Goal: Task Accomplishment & Management: Use online tool/utility

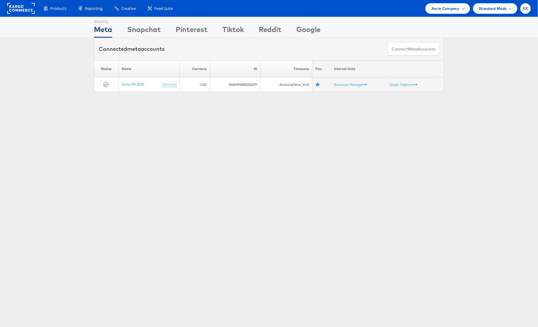
click at [448, 1] on div "Products Product Catalogs Enhance Your Product Catalog, Map Them to Publishers,…" at bounding box center [269, 8] width 538 height 17
click at [448, 12] on div "Aerie Company" at bounding box center [447, 8] width 44 height 10
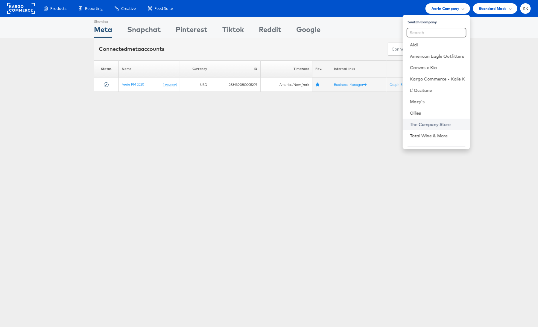
click at [418, 126] on link "The Company Store" at bounding box center [437, 124] width 55 height 6
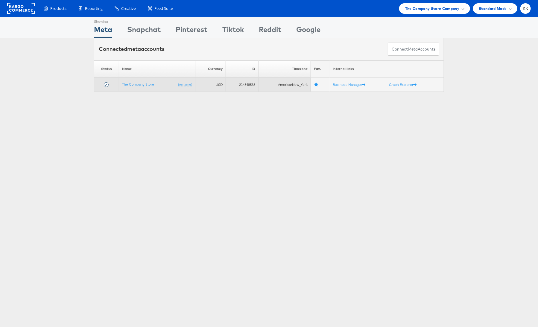
click at [153, 81] on td "The Company Store (rename)" at bounding box center [157, 84] width 76 height 14
click at [143, 87] on td "The Company Store (rename)" at bounding box center [157, 84] width 76 height 14
click at [141, 85] on link "The Company Store" at bounding box center [138, 84] width 32 height 4
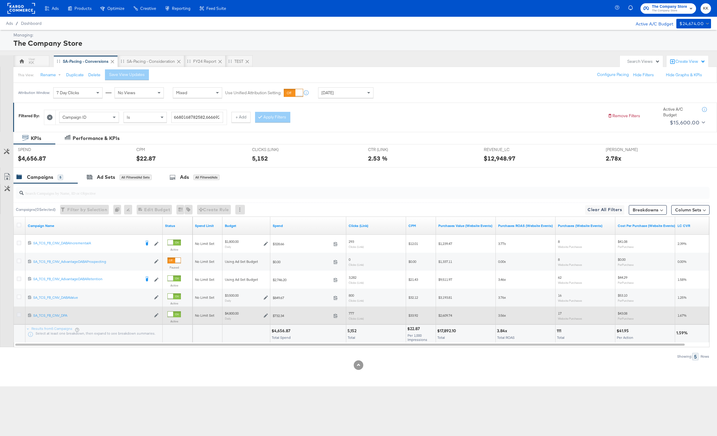
click at [20, 313] on icon at bounding box center [19, 314] width 4 height 4
click at [0, 0] on input "checkbox" at bounding box center [0, 0] width 0 height 0
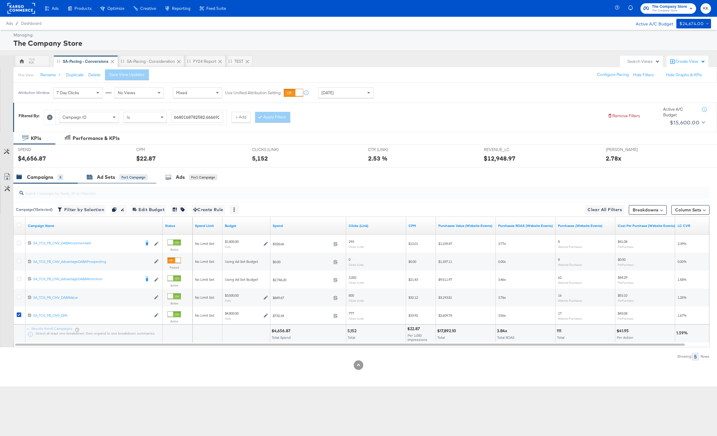
click at [105, 175] on div "Ad Sets" at bounding box center [106, 177] width 18 height 7
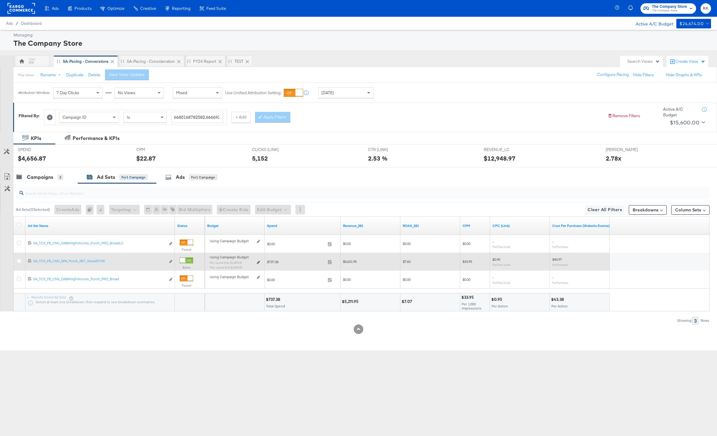
click at [258, 263] on icon at bounding box center [258, 262] width 3 height 3
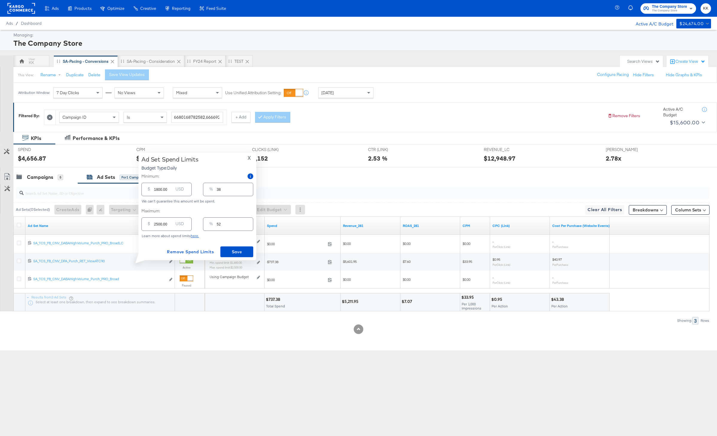
click at [158, 190] on input "1800.00" at bounding box center [163, 187] width 19 height 13
type input "100.00"
type input "2"
type input "1000.00"
type input "21"
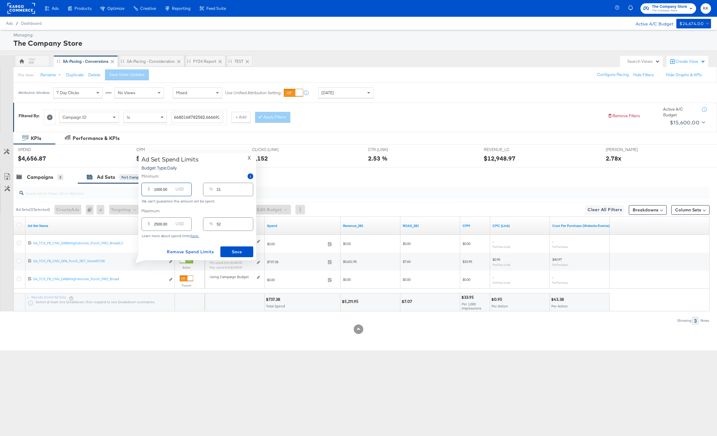
type input "1000.00"
drag, startPoint x: 158, startPoint y: 224, endPoint x: 150, endPoint y: 224, distance: 8.1
click at [150, 224] on div "$ 2500.00 USD" at bounding box center [166, 223] width 50 height 13
type input "100.00"
type input "2"
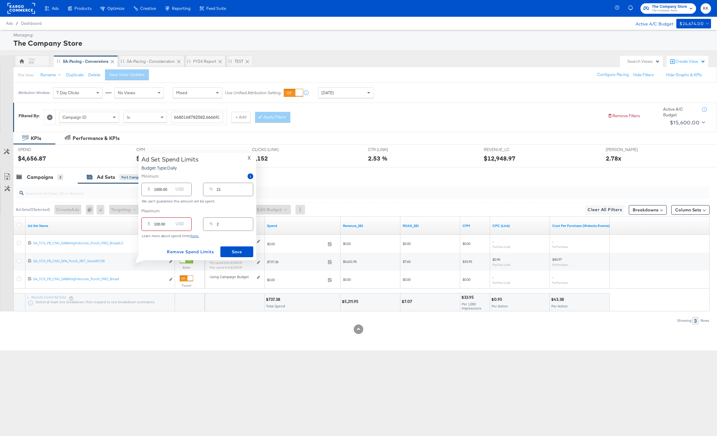
type input "1800.00"
type input "38"
type input "1800.00"
click at [232, 253] on span "Save" at bounding box center [237, 251] width 28 height 7
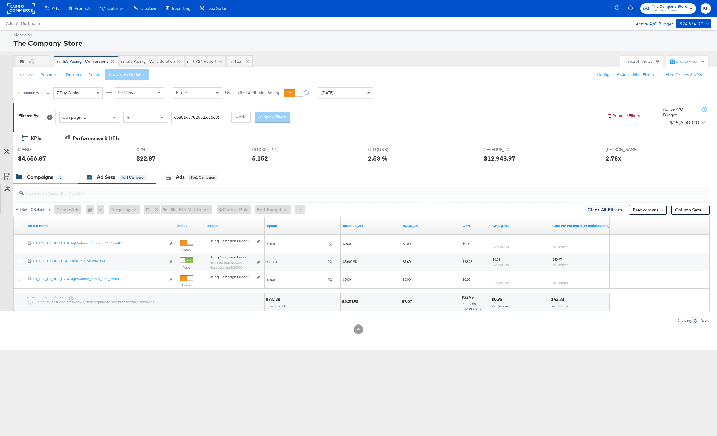
click at [42, 171] on div "Campaigns 5" at bounding box center [45, 177] width 64 height 13
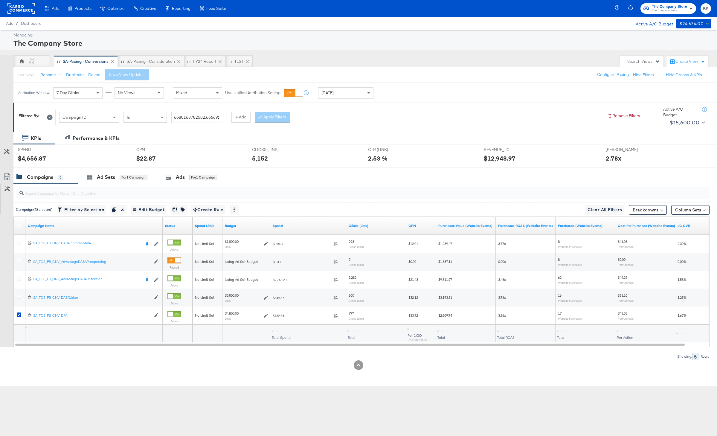
click at [41, 178] on div "Campaigns" at bounding box center [40, 177] width 26 height 7
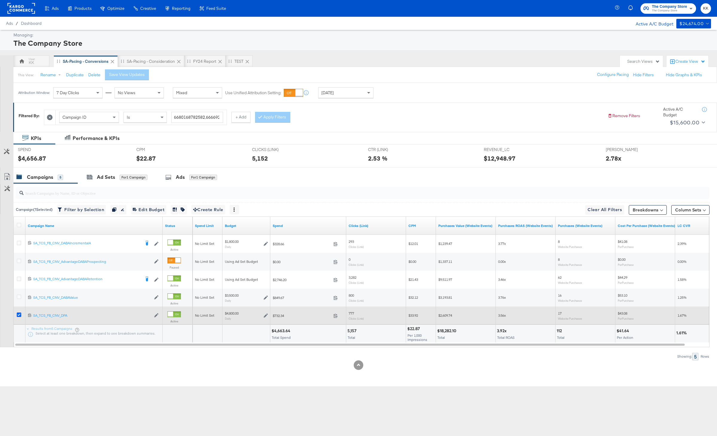
click at [19, 315] on icon at bounding box center [19, 314] width 4 height 4
click at [0, 0] on input "checkbox" at bounding box center [0, 0] width 0 height 0
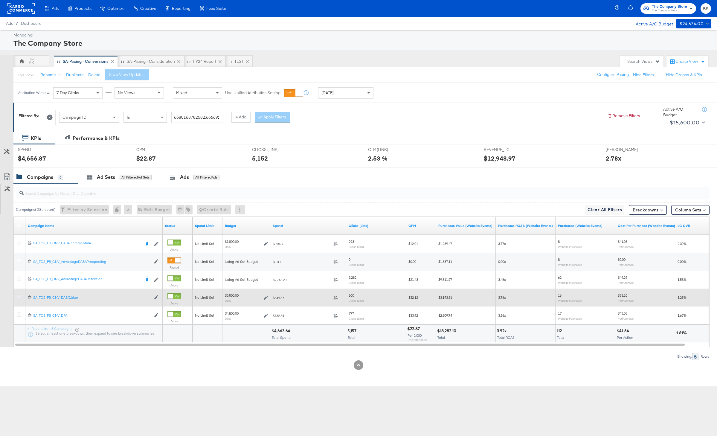
click at [19, 296] on icon at bounding box center [19, 296] width 4 height 4
click at [0, 0] on input "checkbox" at bounding box center [0, 0] width 0 height 0
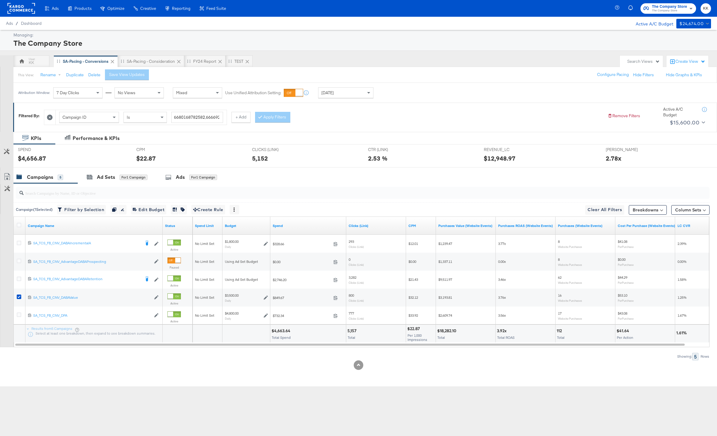
click at [123, 162] on div "SPEND SPEND $4,656.87" at bounding box center [72, 155] width 118 height 23
click at [123, 173] on div "Ad Sets for 1 Campaign" at bounding box center [117, 177] width 79 height 13
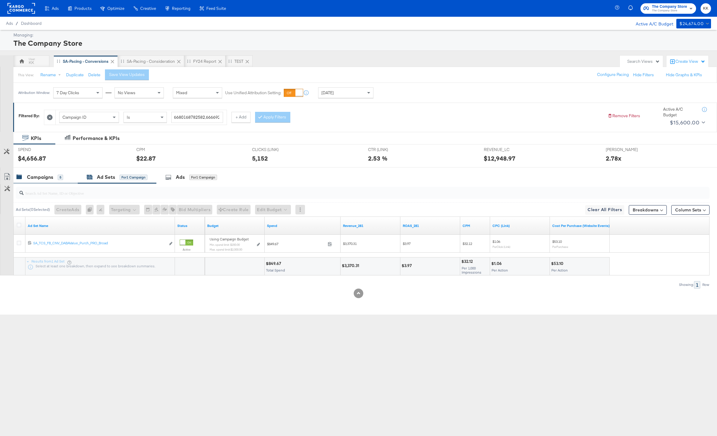
click at [25, 173] on div "Campaigns 5" at bounding box center [45, 177] width 64 height 13
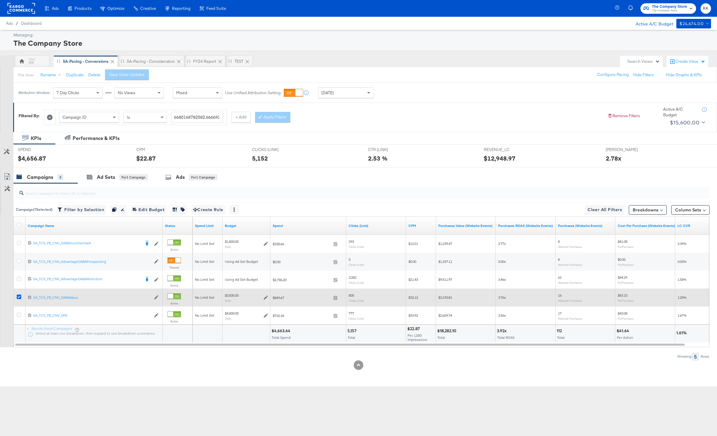
click at [18, 296] on icon at bounding box center [19, 296] width 4 height 4
click at [0, 0] on input "checkbox" at bounding box center [0, 0] width 0 height 0
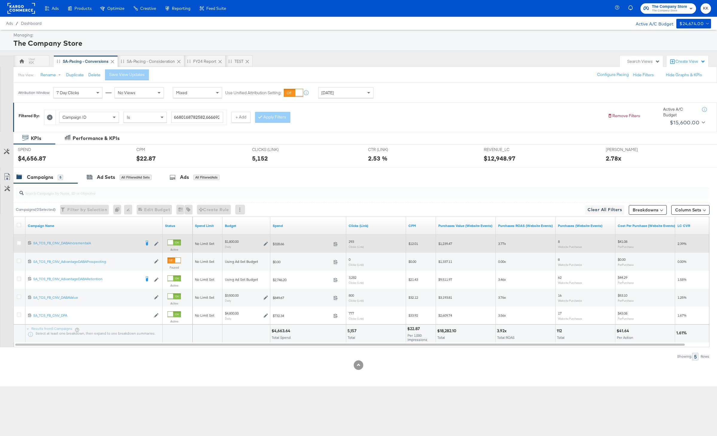
click at [27, 242] on div "6883443902182 SA_TCS_FB_CNV_DABAIncrementalA SA_TCS_FB_CNV_DABAIncrementalA Edi…" at bounding box center [93, 243] width 137 height 11
click at [22, 242] on div at bounding box center [20, 244] width 6 height 6
click at [19, 242] on icon at bounding box center [19, 243] width 4 height 4
click at [0, 0] on input "checkbox" at bounding box center [0, 0] width 0 height 0
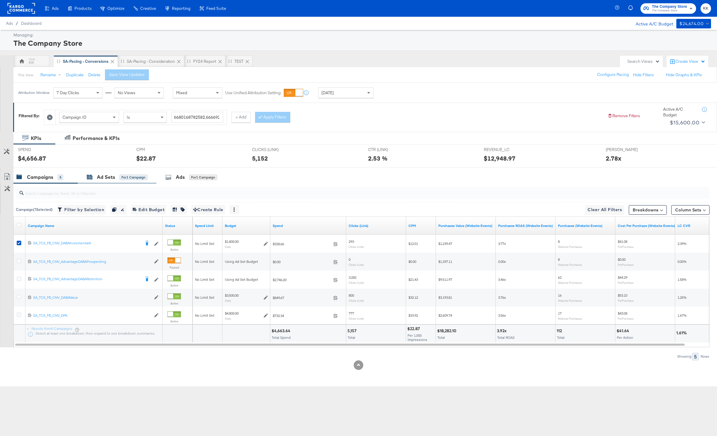
click at [98, 177] on div "Ad Sets" at bounding box center [106, 177] width 18 height 7
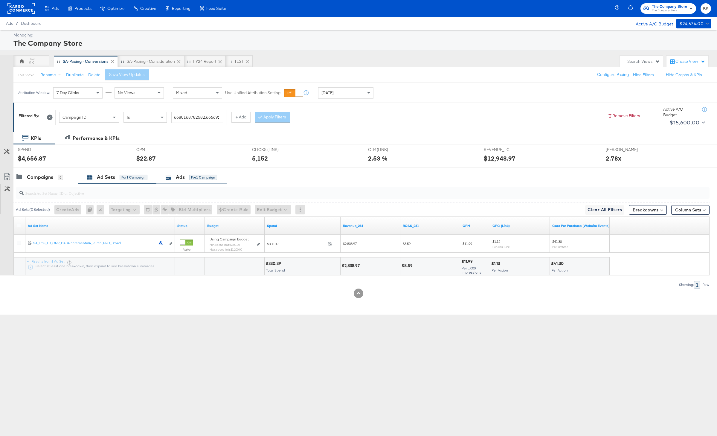
click at [222, 176] on div "Ads for 1 Campaign" at bounding box center [191, 177] width 70 height 13
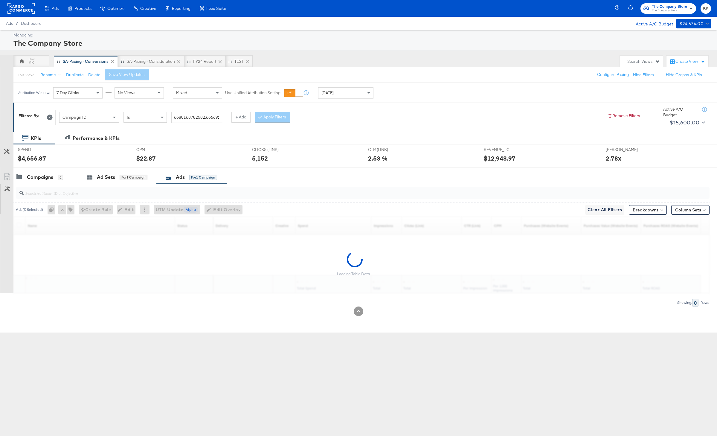
click at [338, 98] on div "Attribution Window: 7 Day Clicks No Views Mixed Use Unified Attribution Setting…" at bounding box center [196, 93] width 367 height 20
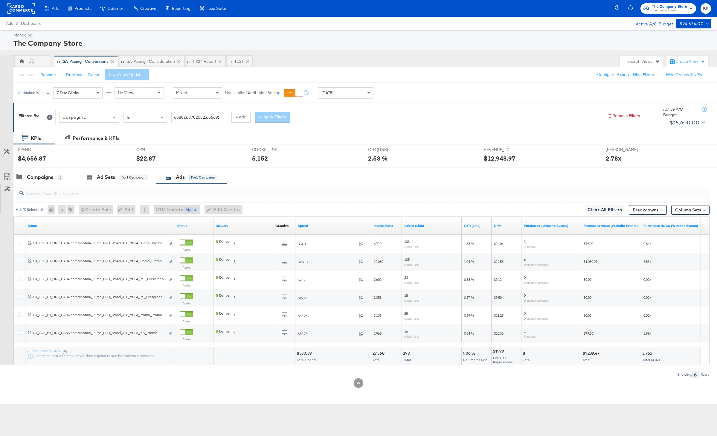
click at [341, 93] on div "Today" at bounding box center [345, 93] width 55 height 10
click at [389, 97] on div "Oct 15th 2025" at bounding box center [390, 95] width 10 height 5
click at [338, 137] on input "October 15th 2025" at bounding box center [324, 140] width 65 height 11
click at [299, 153] on span "‹" at bounding box center [298, 152] width 9 height 9
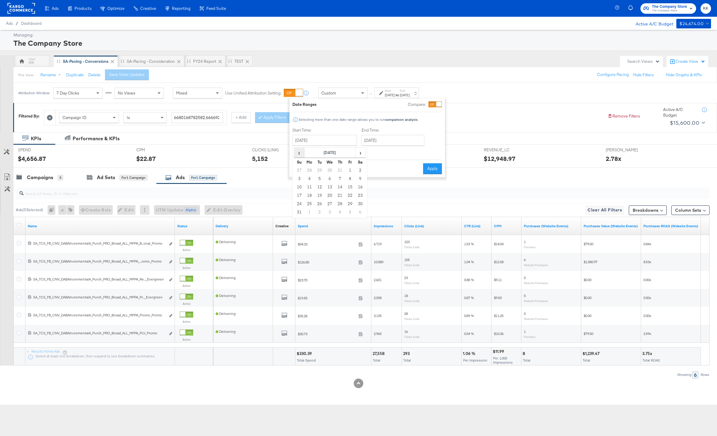
click at [299, 153] on span "‹" at bounding box center [298, 152] width 9 height 9
click at [338, 169] on td "1" at bounding box center [340, 170] width 10 height 8
click at [325, 141] on input "May 1st 2025" at bounding box center [323, 140] width 65 height 11
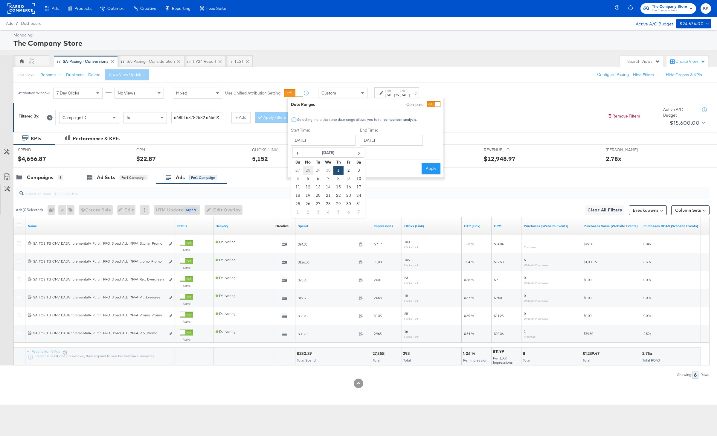
click at [310, 167] on td "28" at bounding box center [308, 170] width 10 height 8
type input "April 28th 2025"
click at [405, 139] on input "October 15th 2025" at bounding box center [392, 140] width 63 height 11
click at [387, 188] on td "14" at bounding box center [388, 187] width 10 height 8
type input "October 14th 2025"
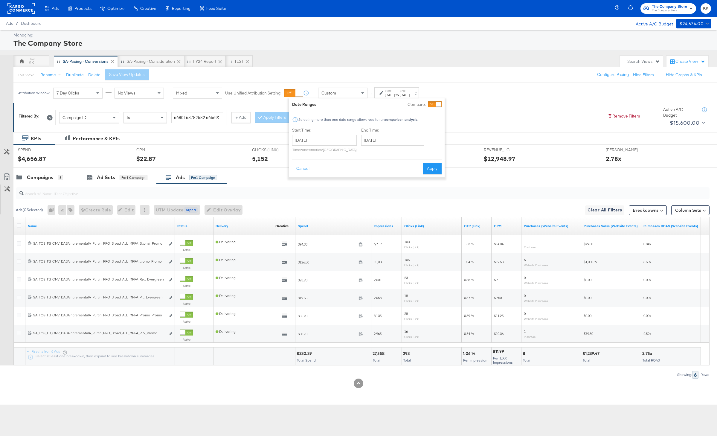
click at [422, 175] on div "Date Ranges Compare: Selecting more than one date range allows you to run compa…" at bounding box center [366, 137] width 155 height 79
click at [650, 208] on button "Breakdowns" at bounding box center [648, 210] width 38 height 10
click at [685, 210] on button "Column Sets" at bounding box center [690, 210] width 38 height 10
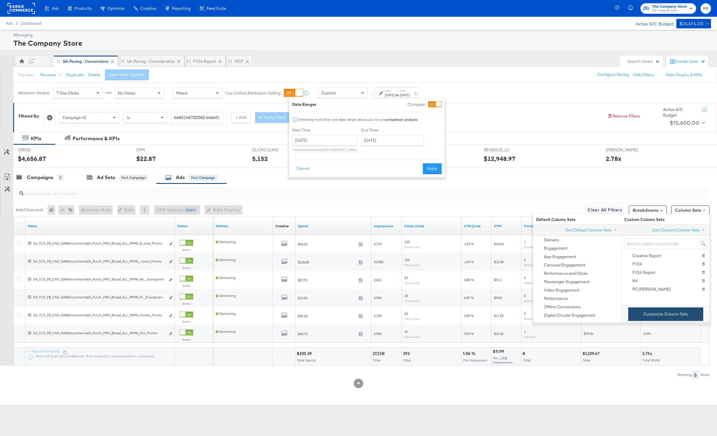
click at [659, 310] on button "Customize Column Sets" at bounding box center [665, 313] width 75 height 13
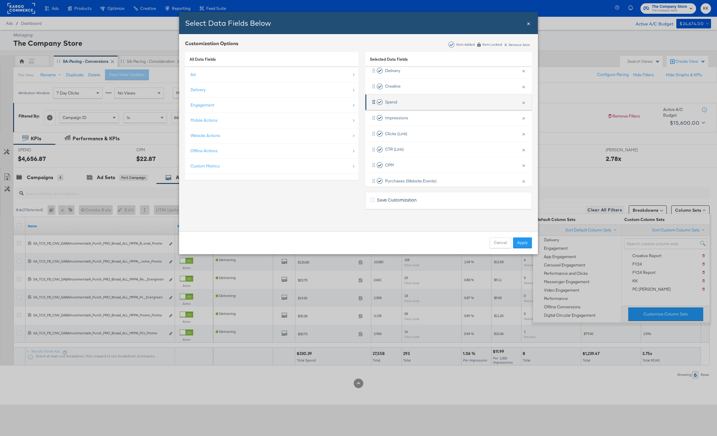
scroll to position [46, 0]
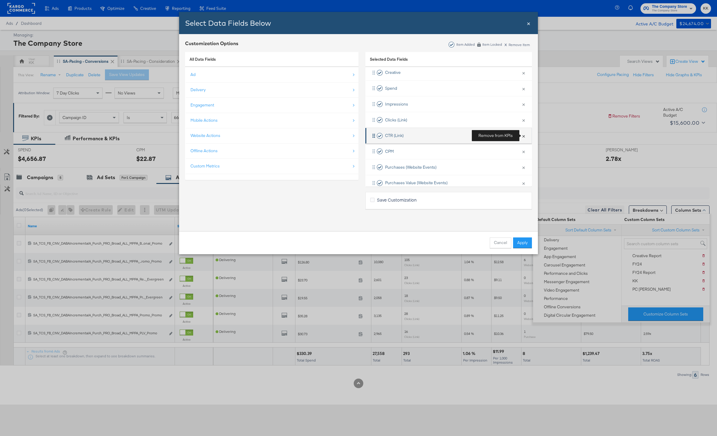
click at [525, 136] on button "×" at bounding box center [524, 135] width 8 height 13
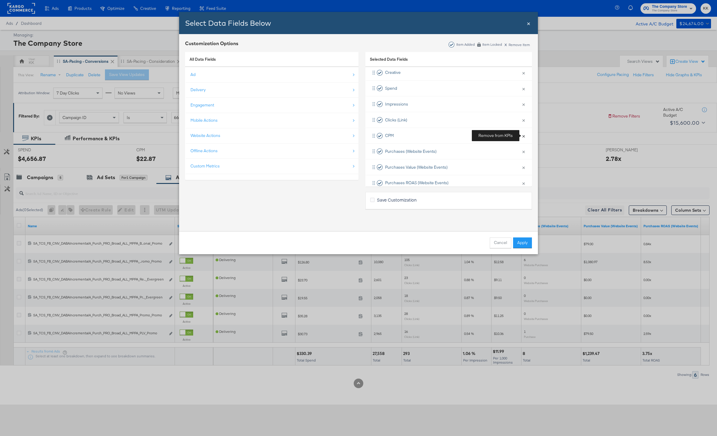
click at [525, 136] on button "×" at bounding box center [524, 135] width 8 height 13
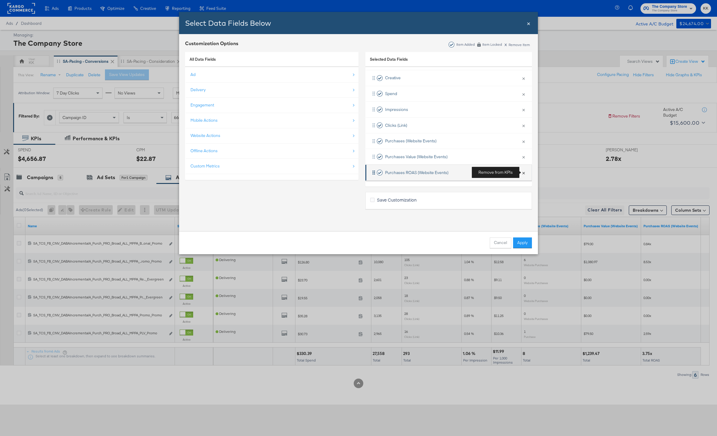
click at [523, 172] on button "×" at bounding box center [524, 172] width 8 height 13
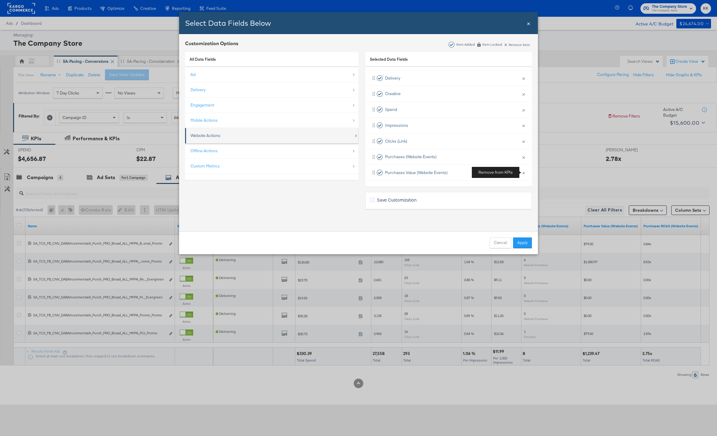
scroll to position [25, 0]
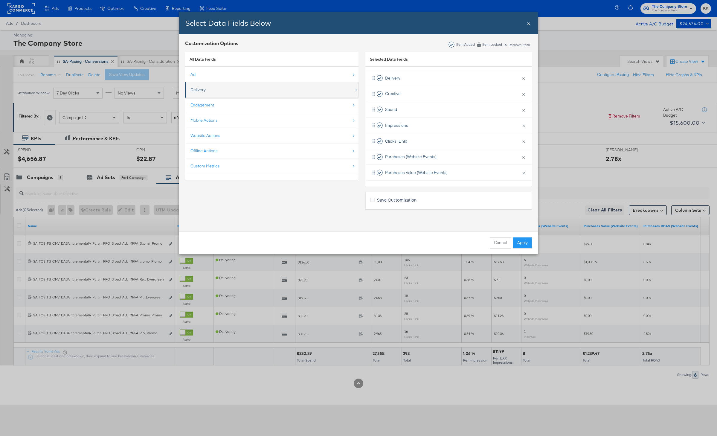
click at [247, 91] on div "Delivery" at bounding box center [272, 90] width 164 height 12
click at [194, 87] on icon "Reach" at bounding box center [192, 87] width 4 height 4
click at [0, 0] on input "Reach" at bounding box center [0, 0] width 0 height 0
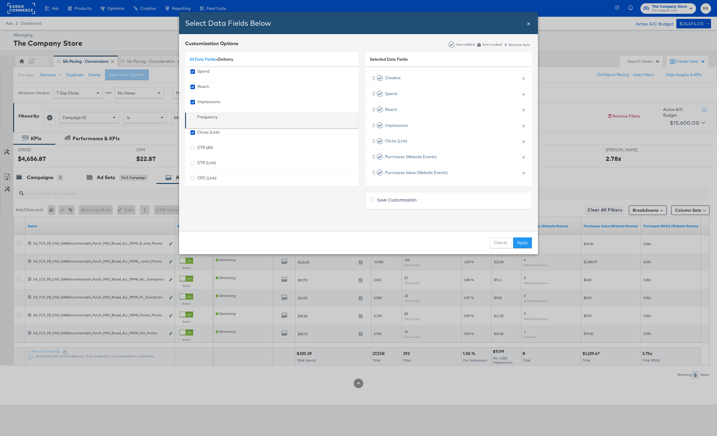
click at [209, 118] on div "Frequency" at bounding box center [207, 120] width 20 height 12
drag, startPoint x: 407, startPoint y: 138, endPoint x: 410, endPoint y: 105, distance: 32.8
click at [410, 105] on div "Delivery × Remove from KPIs Creative × Remove from KPIs Spend × Remove from KPI…" at bounding box center [448, 125] width 167 height 142
drag, startPoint x: 431, startPoint y: 110, endPoint x: 431, endPoint y: 120, distance: 9.6
click at [431, 120] on div "Delivery × Remove from KPIs Creative × Remove from KPIs Spend × Remove from KPI…" at bounding box center [448, 125] width 167 height 142
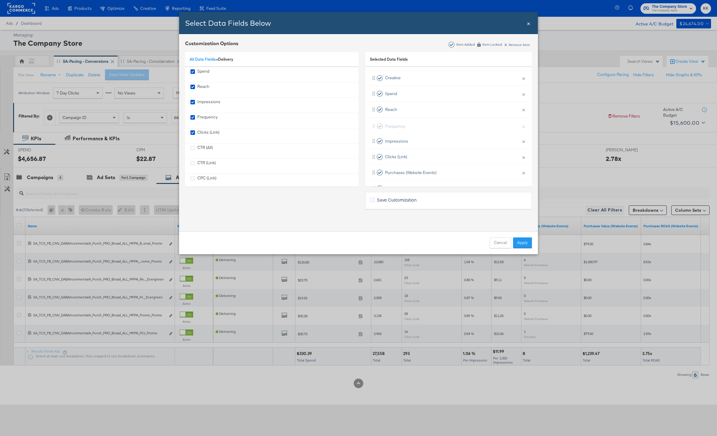
drag, startPoint x: 422, startPoint y: 106, endPoint x: 422, endPoint y: 125, distance: 19.1
click at [422, 125] on div "Delivery × Remove from KPIs Creative × Remove from KPIs Spend × Remove from KPI…" at bounding box center [448, 125] width 167 height 142
click at [203, 60] on link "All Data Fields" at bounding box center [203, 59] width 26 height 5
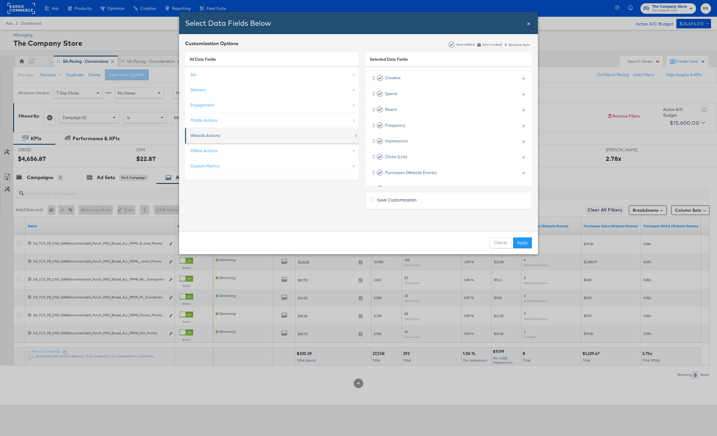
click at [217, 139] on div "Website Actions" at bounding box center [272, 135] width 164 height 12
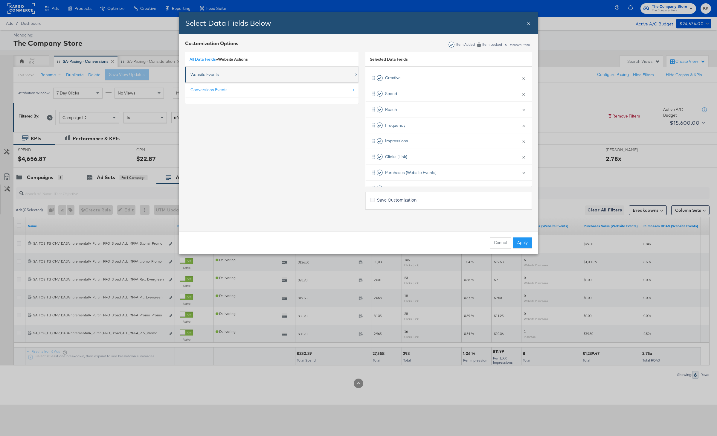
click at [231, 76] on div "Website Events" at bounding box center [272, 74] width 164 height 12
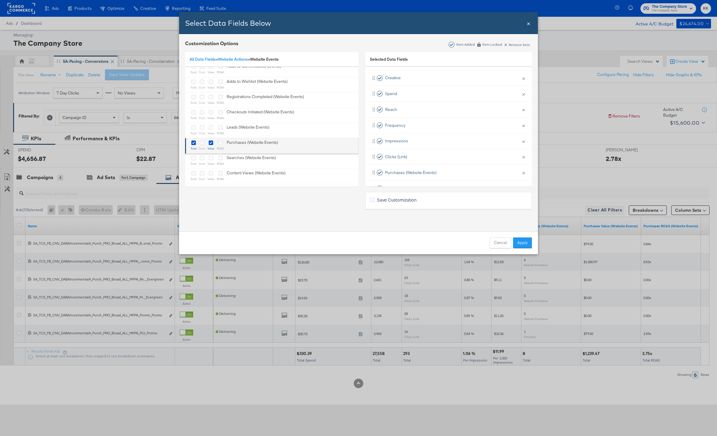
scroll to position [24, 0]
click at [193, 170] on icon "Bulk Add Locations Modal" at bounding box center [193, 169] width 4 height 4
click at [0, 0] on input "Bulk Add Locations Modal" at bounding box center [0, 0] width 0 height 0
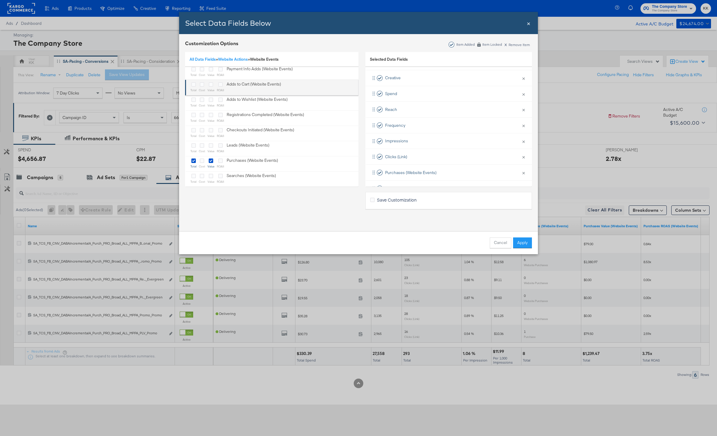
click at [193, 87] on div "Bulk Add Locations Modal" at bounding box center [193, 84] width 6 height 7
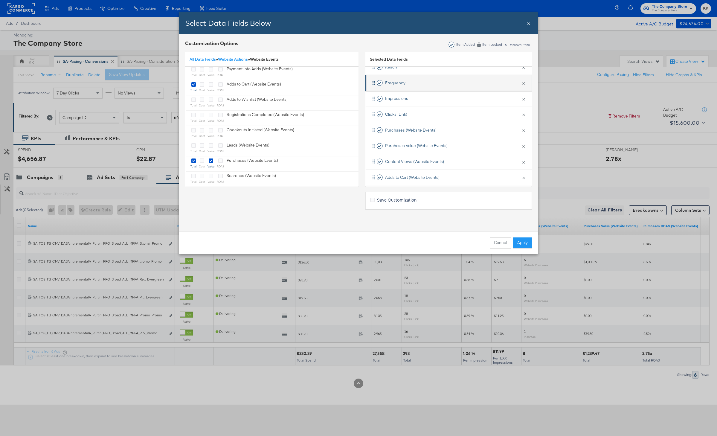
scroll to position [88, 0]
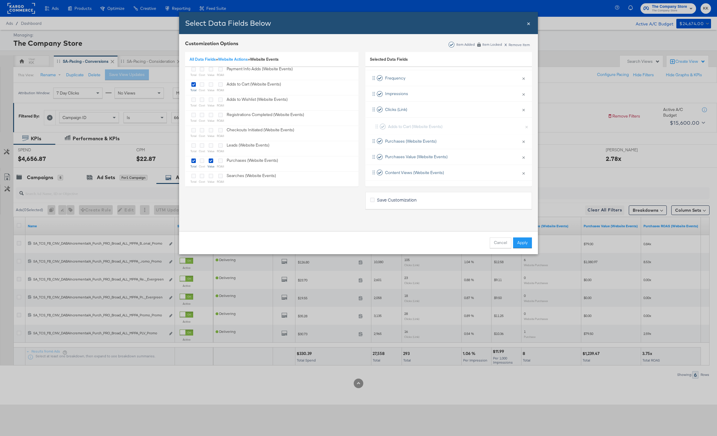
drag, startPoint x: 428, startPoint y: 169, endPoint x: 431, endPoint y: 121, distance: 47.6
click at [431, 121] on div "Delivery × Remove from KPIs Creative × Remove from KPIs Spend × Remove from KPI…" at bounding box center [448, 93] width 167 height 173
drag, startPoint x: 419, startPoint y: 169, endPoint x: 419, endPoint y: 123, distance: 45.1
click at [419, 123] on div "Delivery × Remove from KPIs Creative × Remove from KPIs Spend × Remove from KPI…" at bounding box center [448, 93] width 167 height 173
click at [520, 243] on button "Apply" at bounding box center [522, 242] width 19 height 11
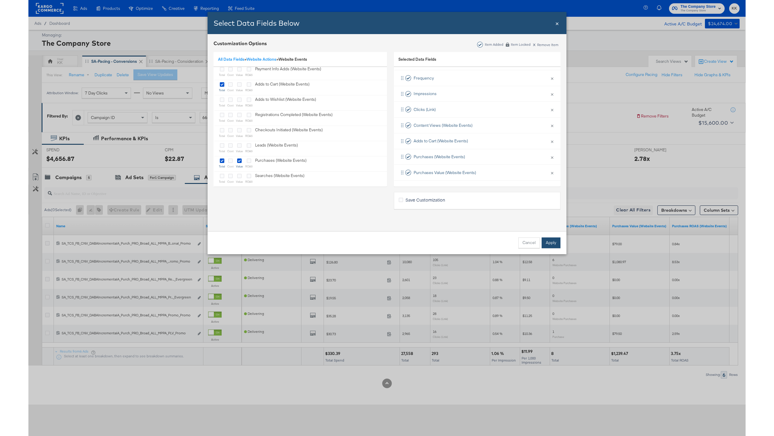
scroll to position [0, 0]
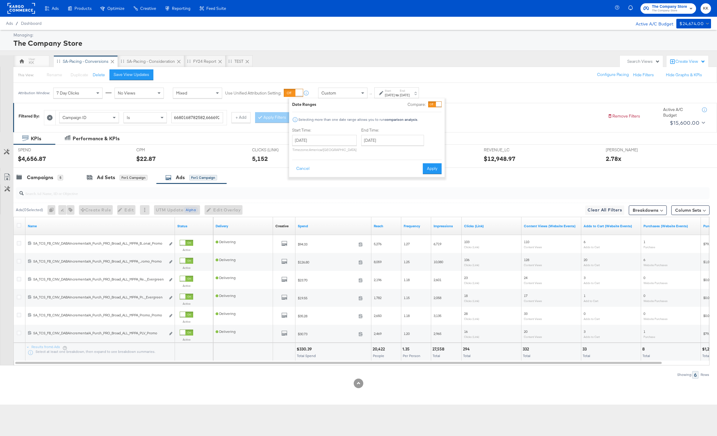
click at [435, 168] on button "Apply" at bounding box center [432, 168] width 19 height 11
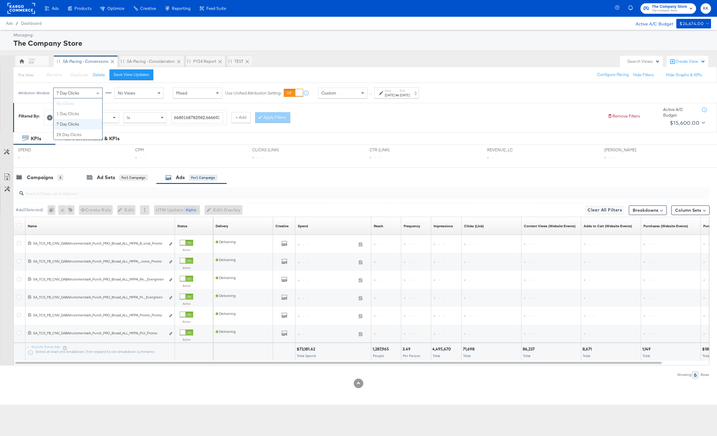
click at [80, 97] on div "7 Day Clicks" at bounding box center [78, 93] width 49 height 10
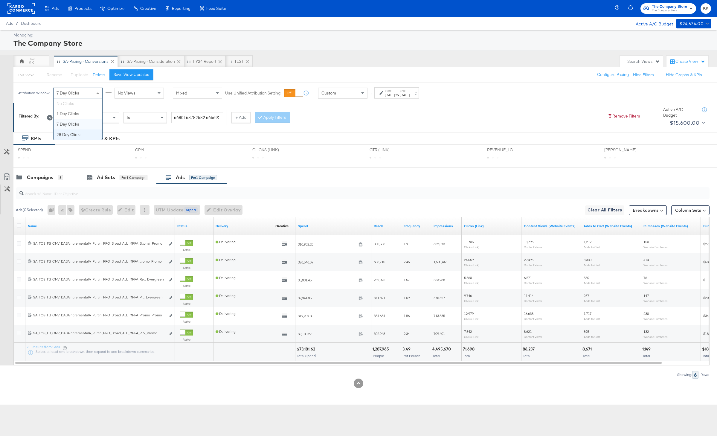
drag, startPoint x: 75, startPoint y: 135, endPoint x: 105, endPoint y: 116, distance: 35.1
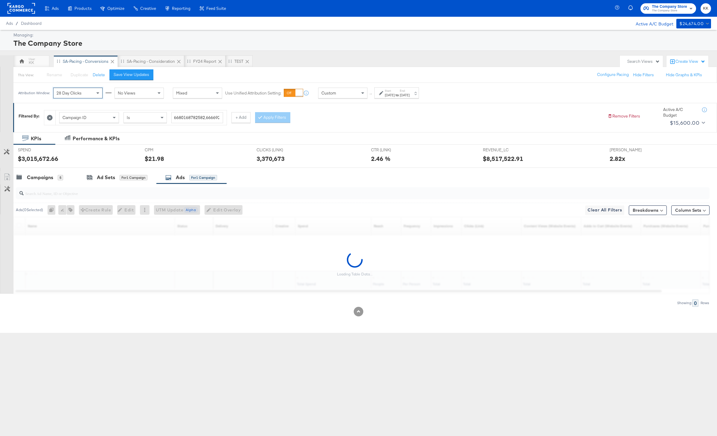
click at [141, 91] on div "No Views" at bounding box center [139, 93] width 49 height 10
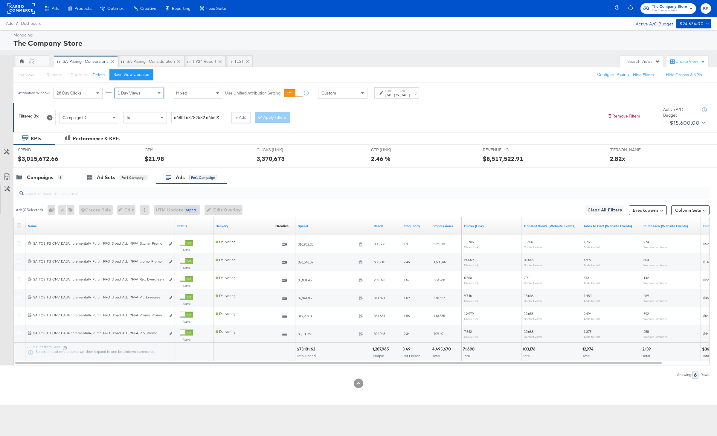
click at [17, 225] on icon at bounding box center [19, 225] width 4 height 4
click at [0, 0] on input "checkbox" at bounding box center [0, 0] width 0 height 0
click at [7, 175] on icon at bounding box center [7, 176] width 7 height 7
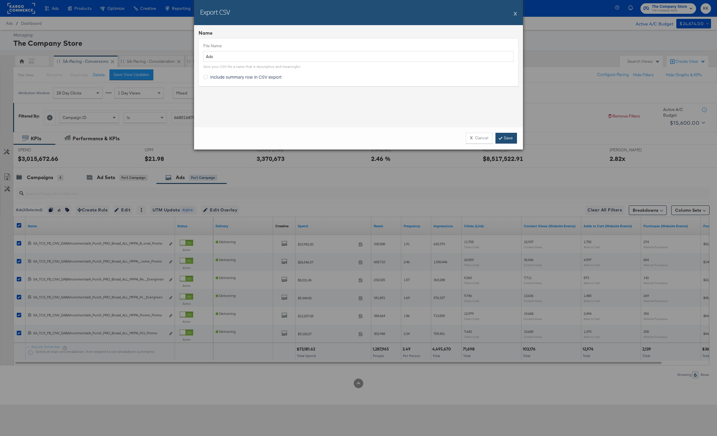
click at [501, 140] on link "Save" at bounding box center [506, 138] width 22 height 11
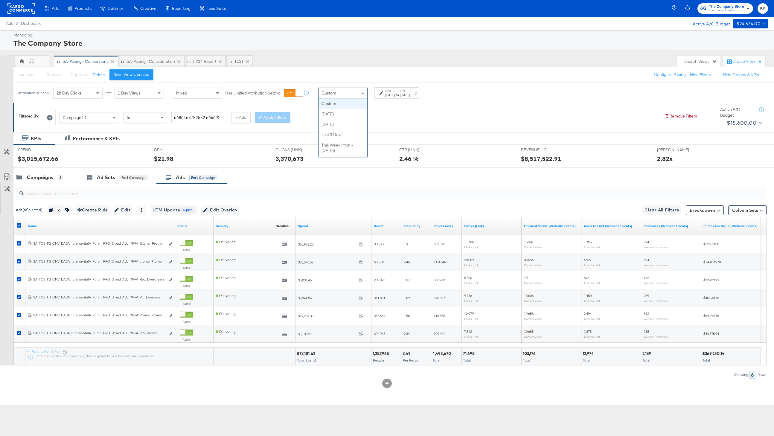
click at [361, 96] on span at bounding box center [363, 93] width 7 height 10
click at [45, 181] on div "Campaigns 5" at bounding box center [45, 177] width 64 height 13
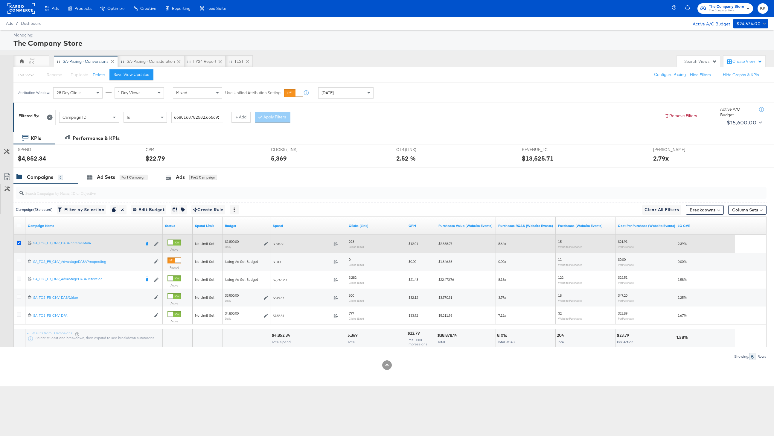
click at [19, 242] on icon at bounding box center [19, 243] width 4 height 4
click at [0, 0] on input "checkbox" at bounding box center [0, 0] width 0 height 0
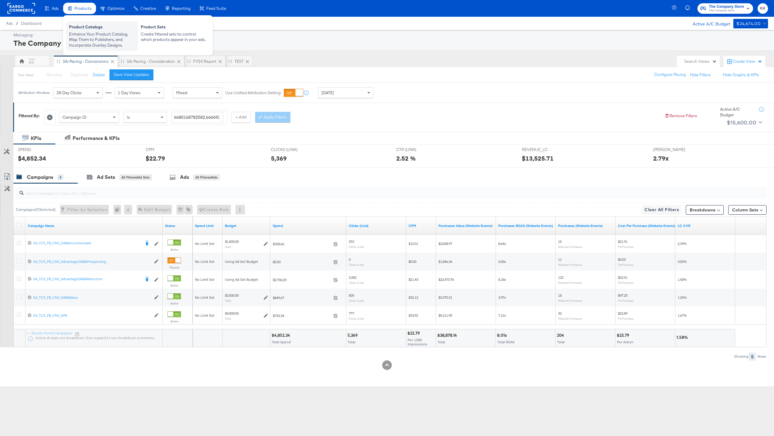
click at [85, 23] on div "Product Catalogs Enhance Your Product Catalog, Map Them to Publishers, and Inco…" at bounding box center [102, 36] width 72 height 30
click at [111, 33] on div "Enhance Your Product Catalog, Map Them to Publishers, and Incorporate Overlay D…" at bounding box center [102, 39] width 66 height 17
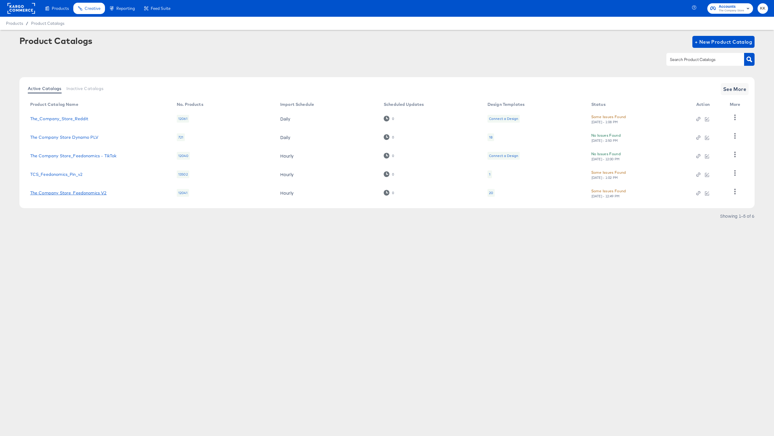
click at [86, 194] on link "The Company Store_Feedonomics V2" at bounding box center [68, 192] width 77 height 5
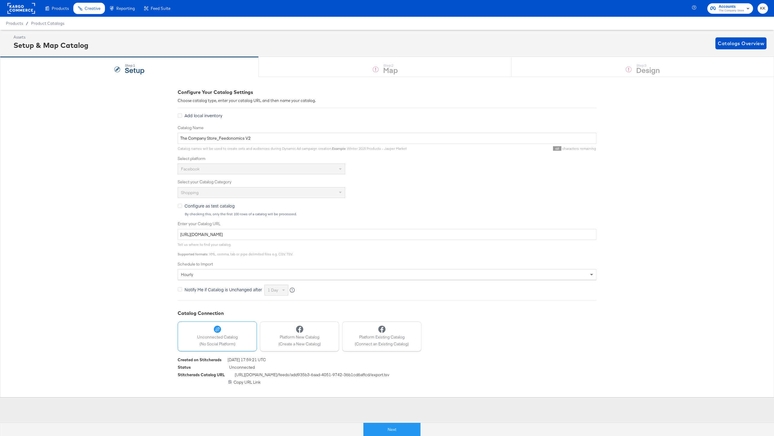
click at [361, 427] on div at bounding box center [181, 429] width 363 height 13
click at [375, 427] on button "Next" at bounding box center [391, 429] width 57 height 13
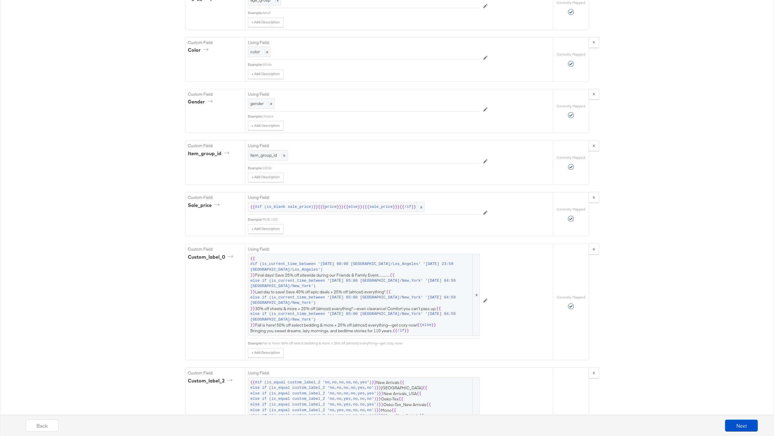
scroll to position [966, 0]
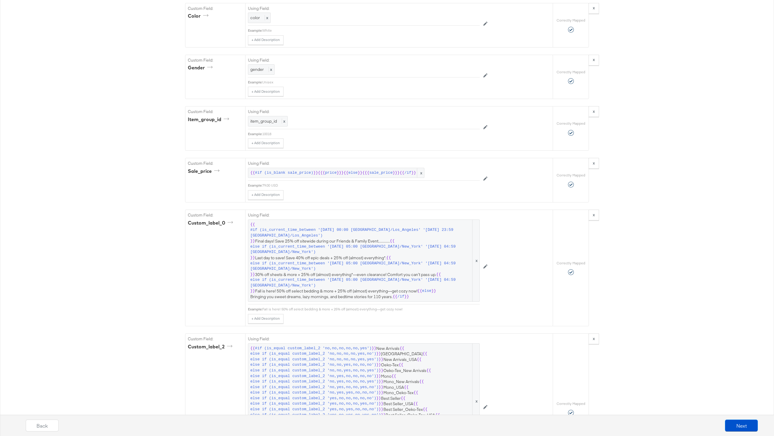
click at [353, 267] on span "else if (is_current_time_between '2025-10-09 05:00 America/New_York' '2025-10-1…" at bounding box center [360, 266] width 221 height 11
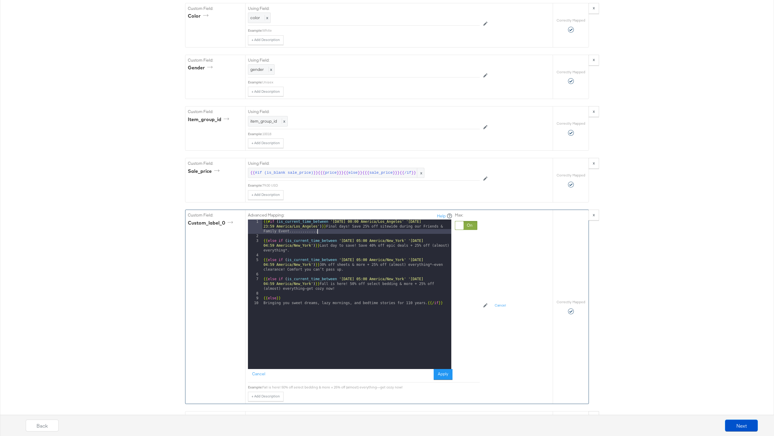
click at [345, 231] on div "{{# if ( is_current_time_between '2022-03-21 00:00 America/Los_Angeles' '2022-0…" at bounding box center [356, 303] width 189 height 169
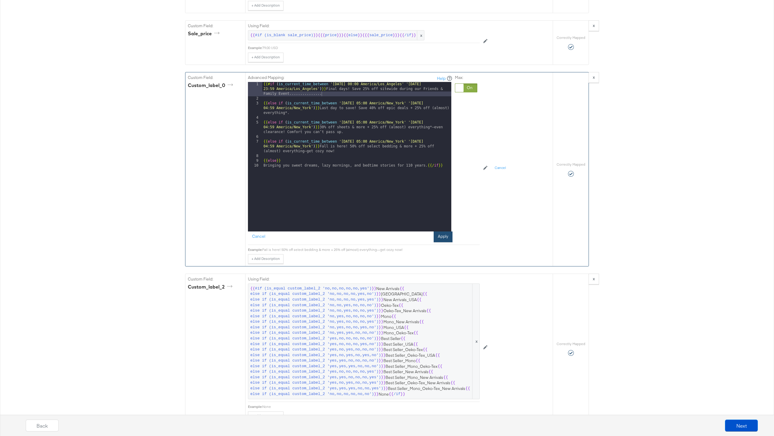
click at [437, 238] on button "Apply" at bounding box center [443, 236] width 19 height 11
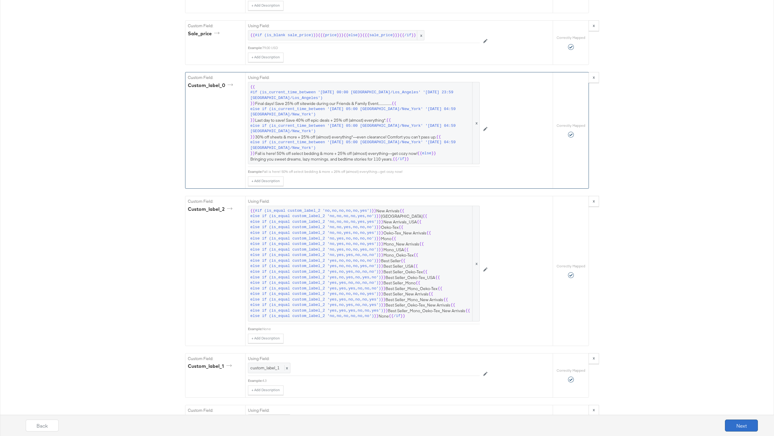
click at [717, 426] on button "Next" at bounding box center [741, 425] width 33 height 12
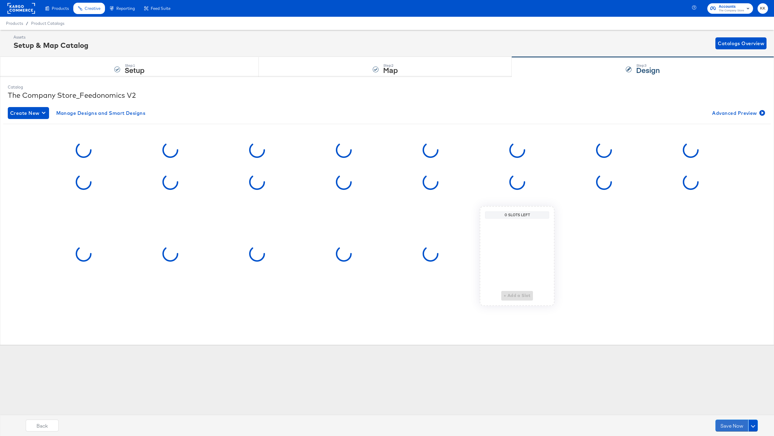
click at [717, 426] on button "Save Now" at bounding box center [731, 425] width 33 height 12
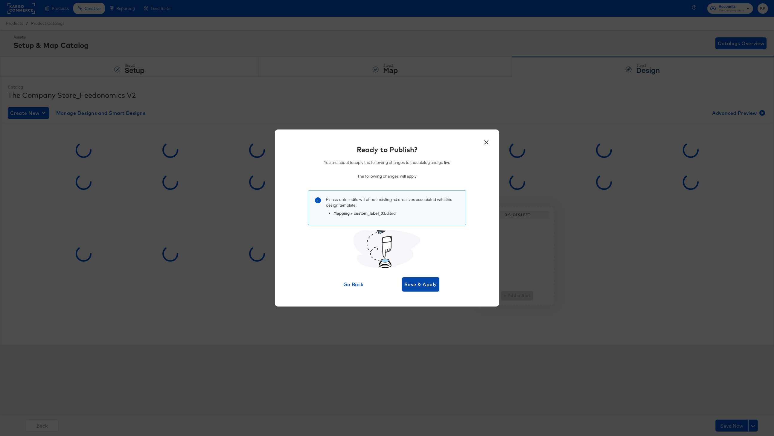
click at [408, 285] on span "Save & Apply" at bounding box center [420, 284] width 33 height 8
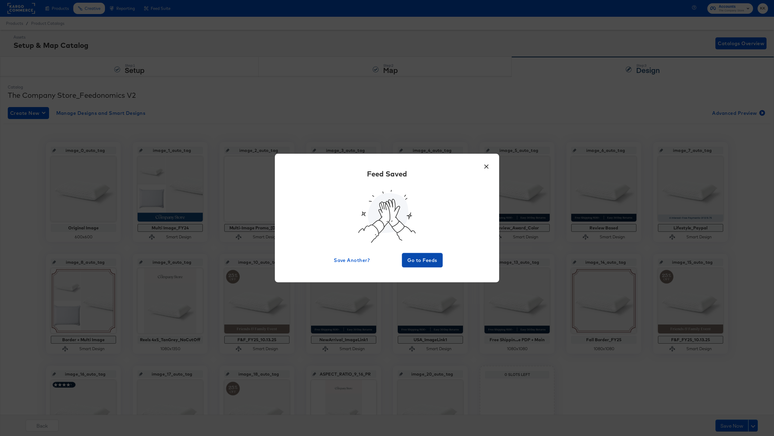
click at [423, 260] on span "Go to Feeds" at bounding box center [422, 260] width 36 height 8
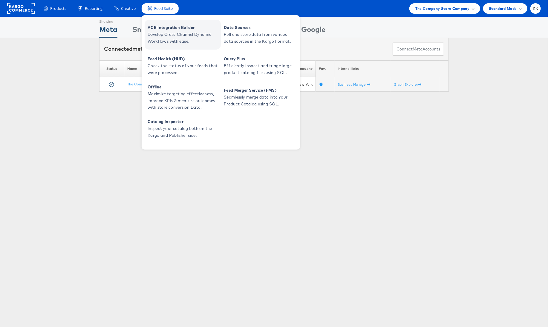
click at [163, 29] on span "ACE Integration Builder" at bounding box center [184, 27] width 72 height 7
